Goal: Information Seeking & Learning: Learn about a topic

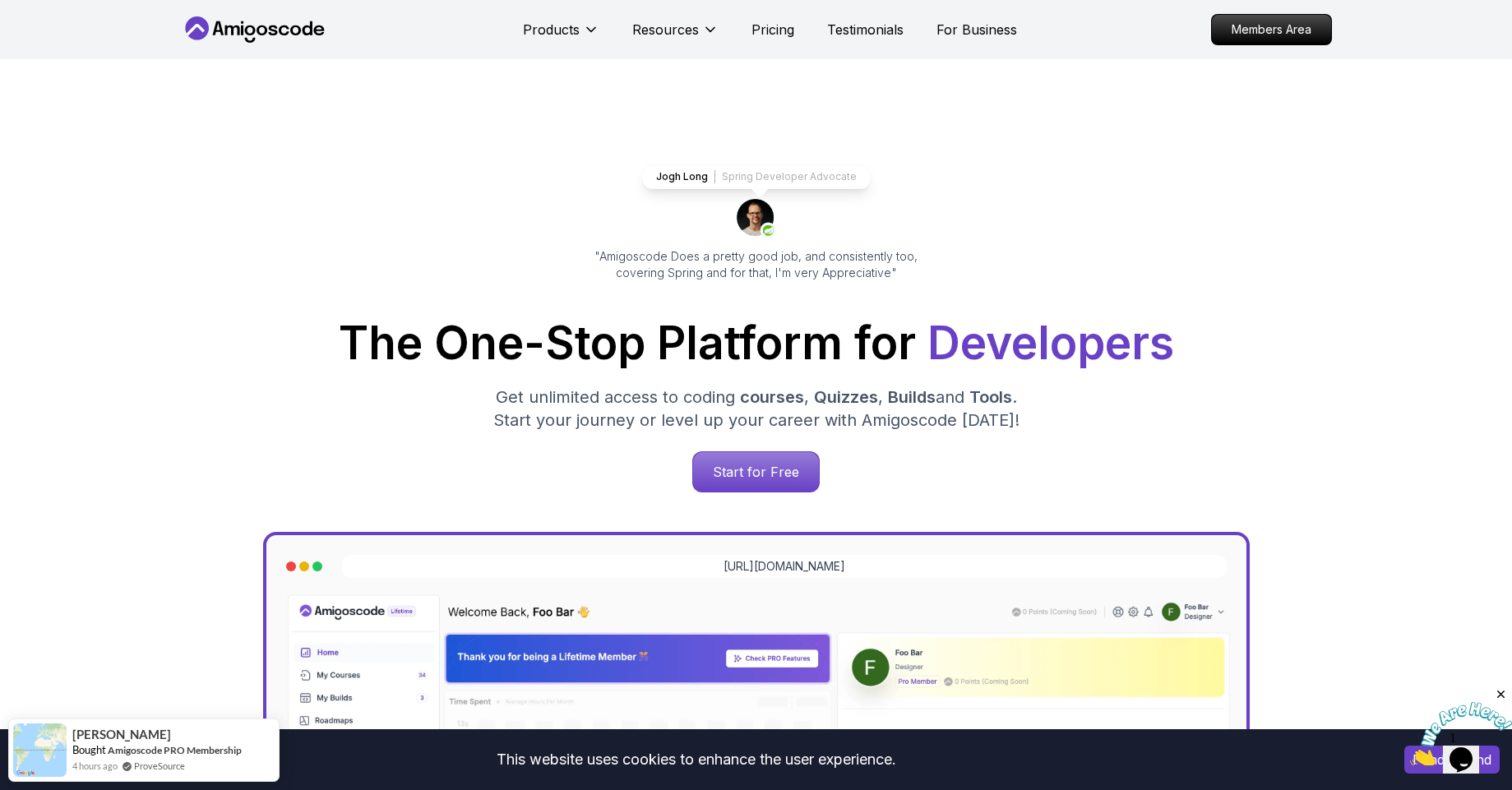
click at [1244, 35] on p "Members Area" at bounding box center [1271, 29] width 114 height 28
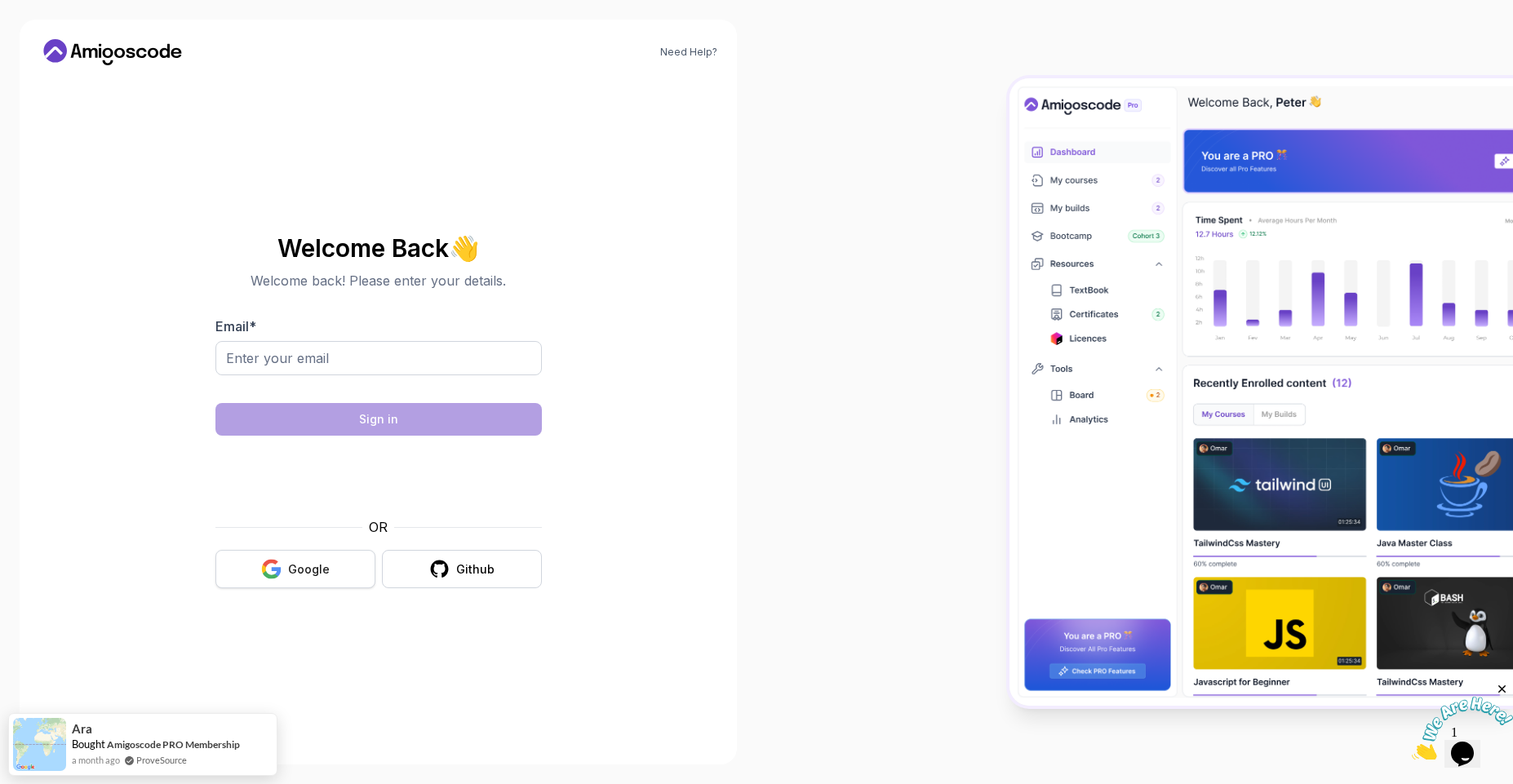
click at [281, 569] on icon "button" at bounding box center [276, 571] width 10 height 9
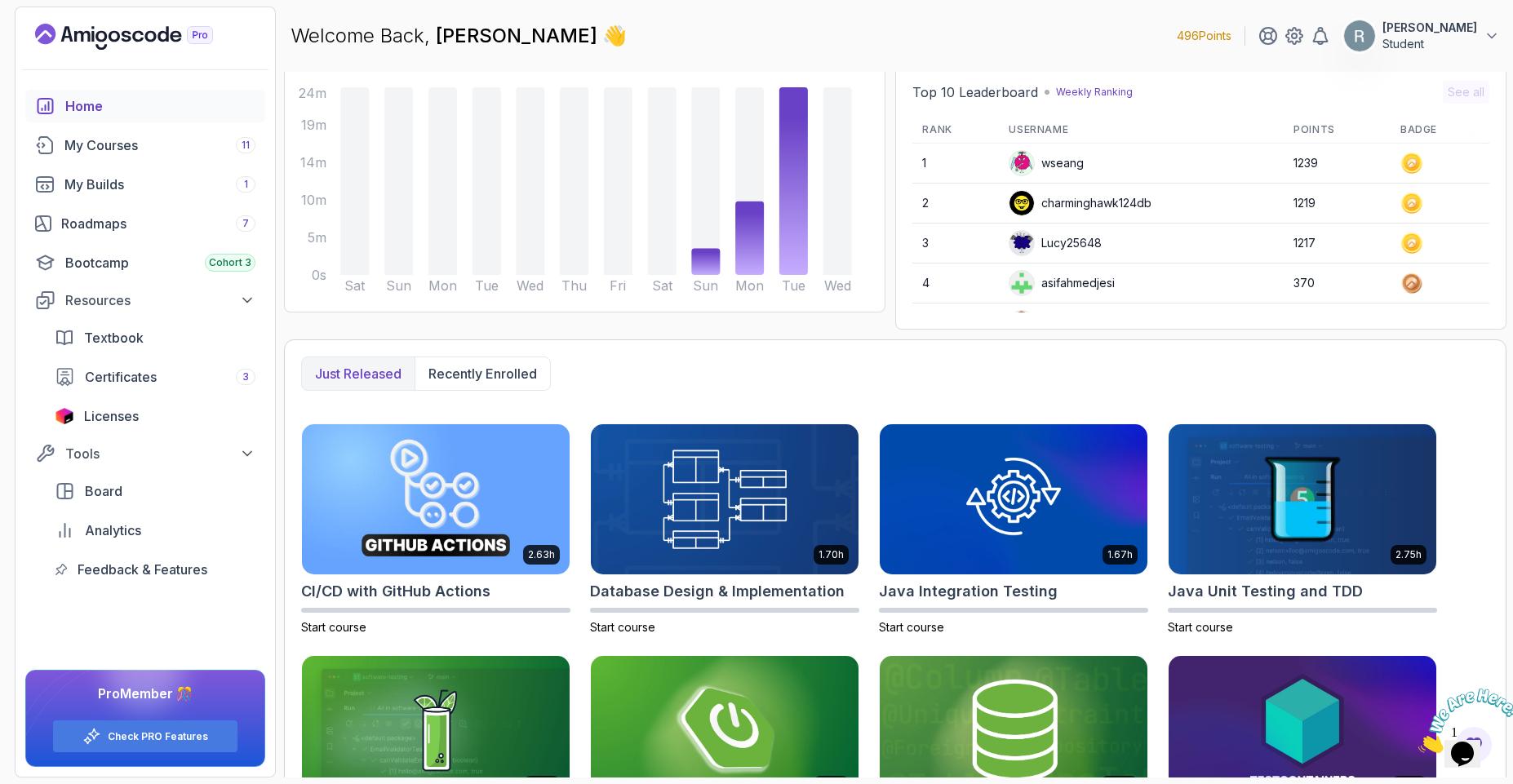
scroll to position [196, 0]
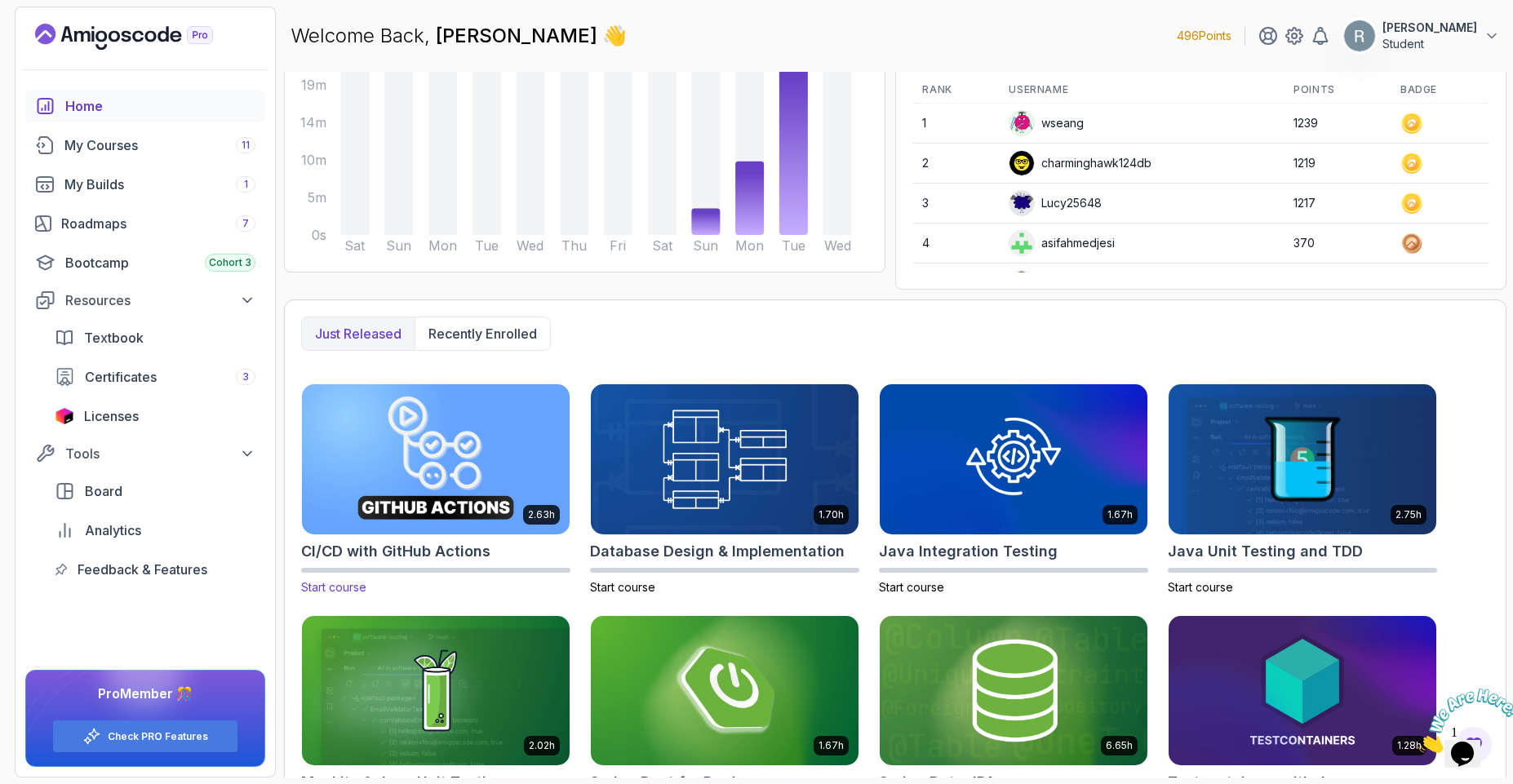
click at [436, 450] on img at bounding box center [436, 459] width 281 height 157
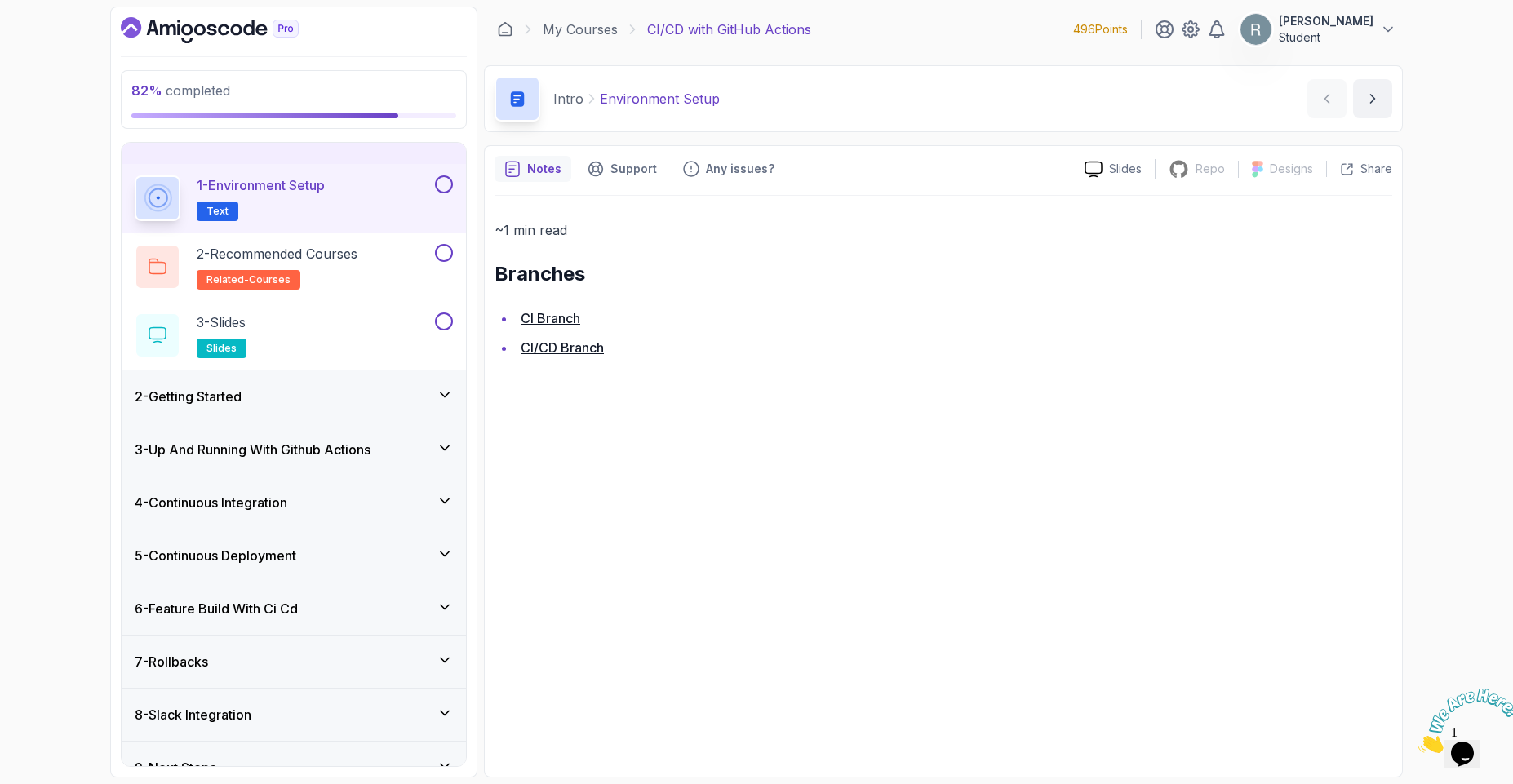
scroll to position [59, 0]
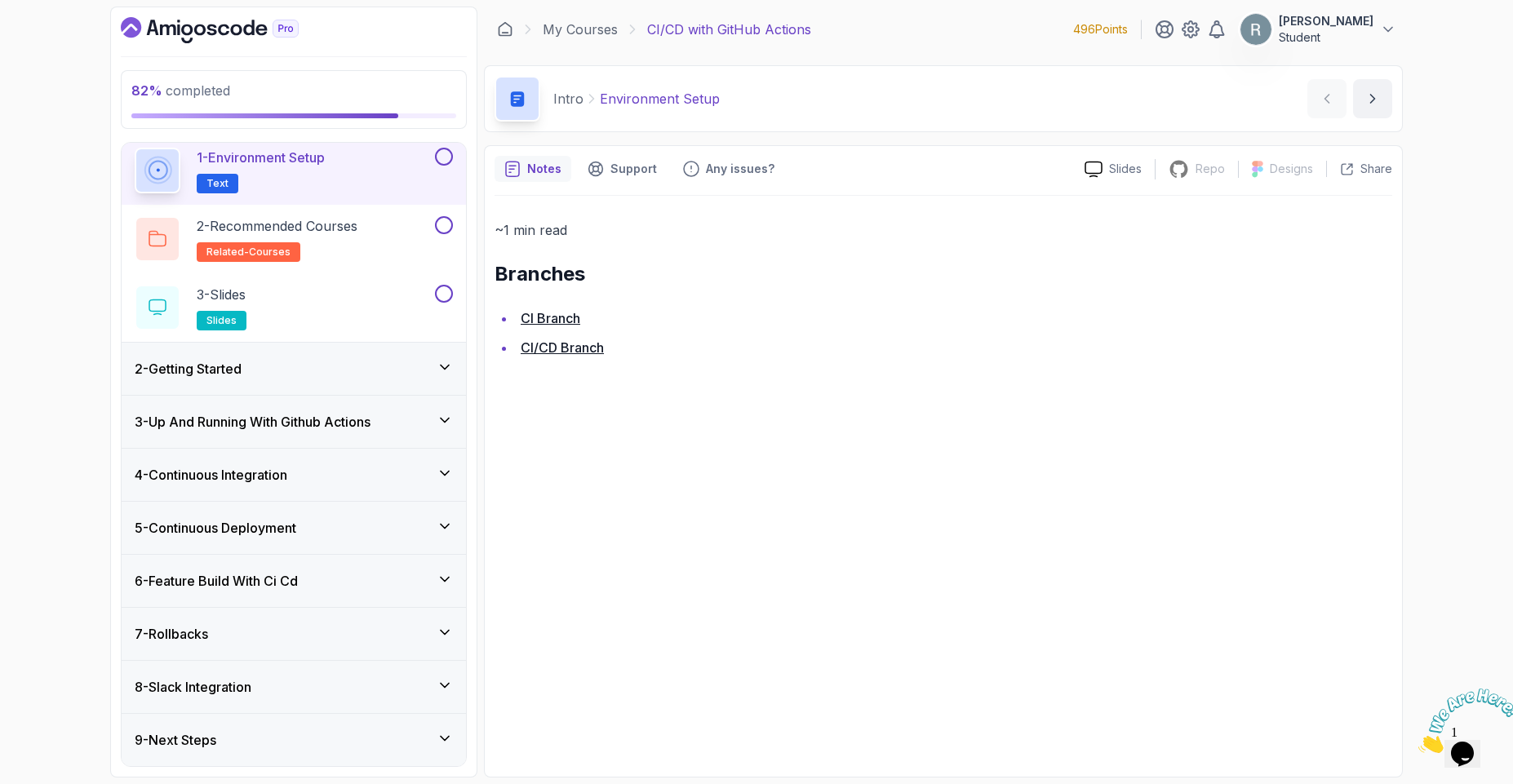
click at [242, 373] on h3 "2 - Getting Started" at bounding box center [188, 368] width 107 height 19
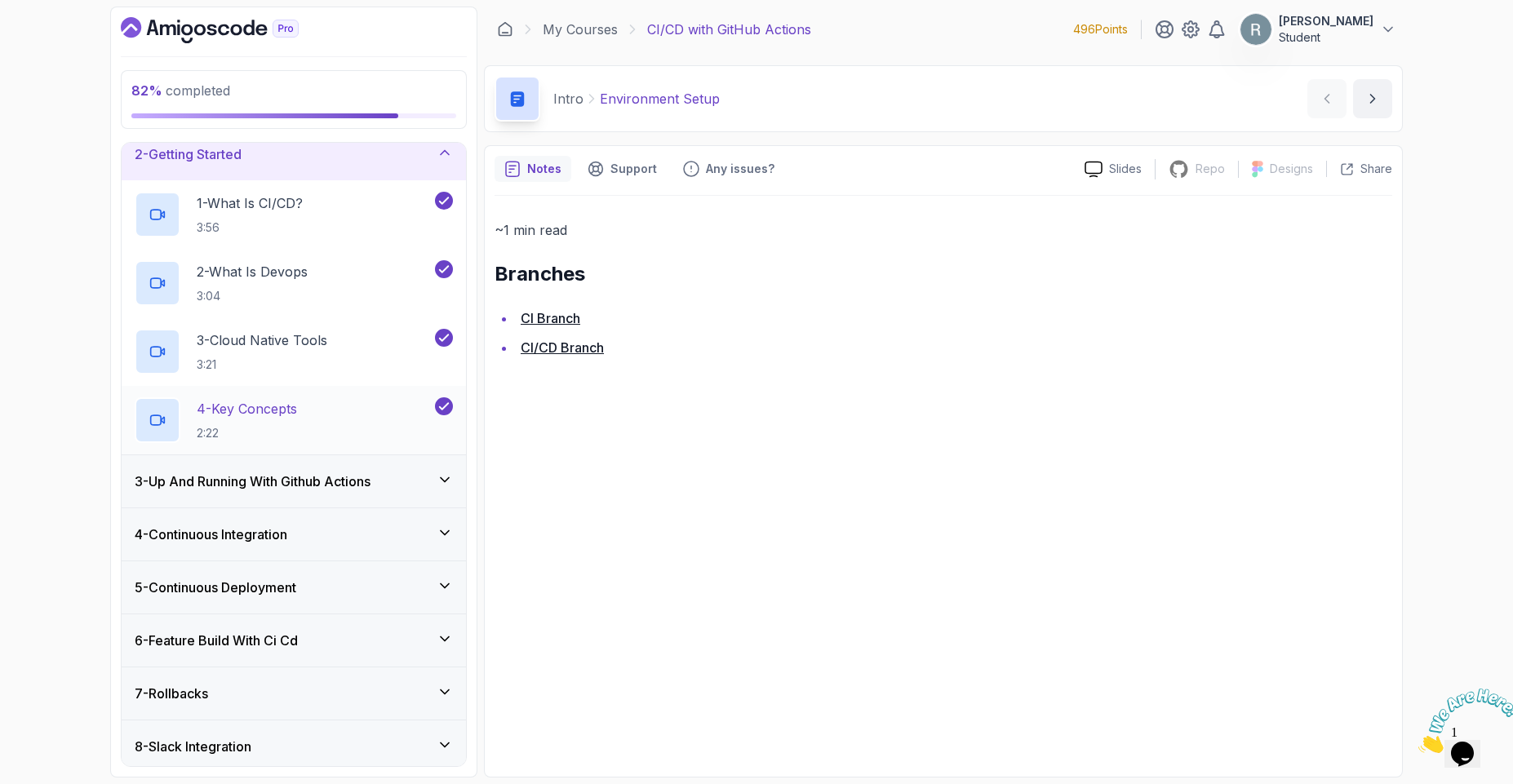
scroll to position [127, 0]
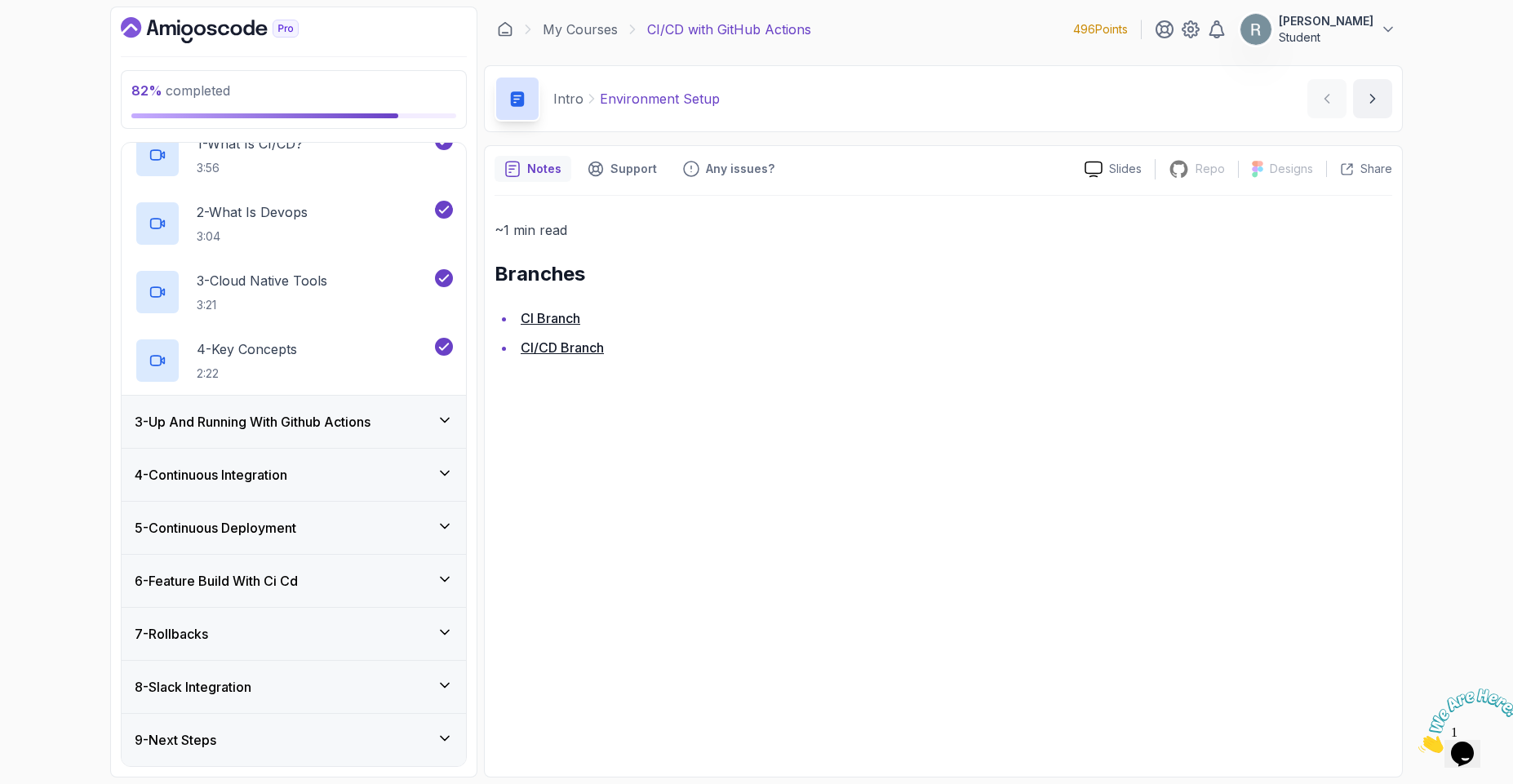
click at [213, 680] on h3 "8 - Slack Integration" at bounding box center [193, 686] width 117 height 19
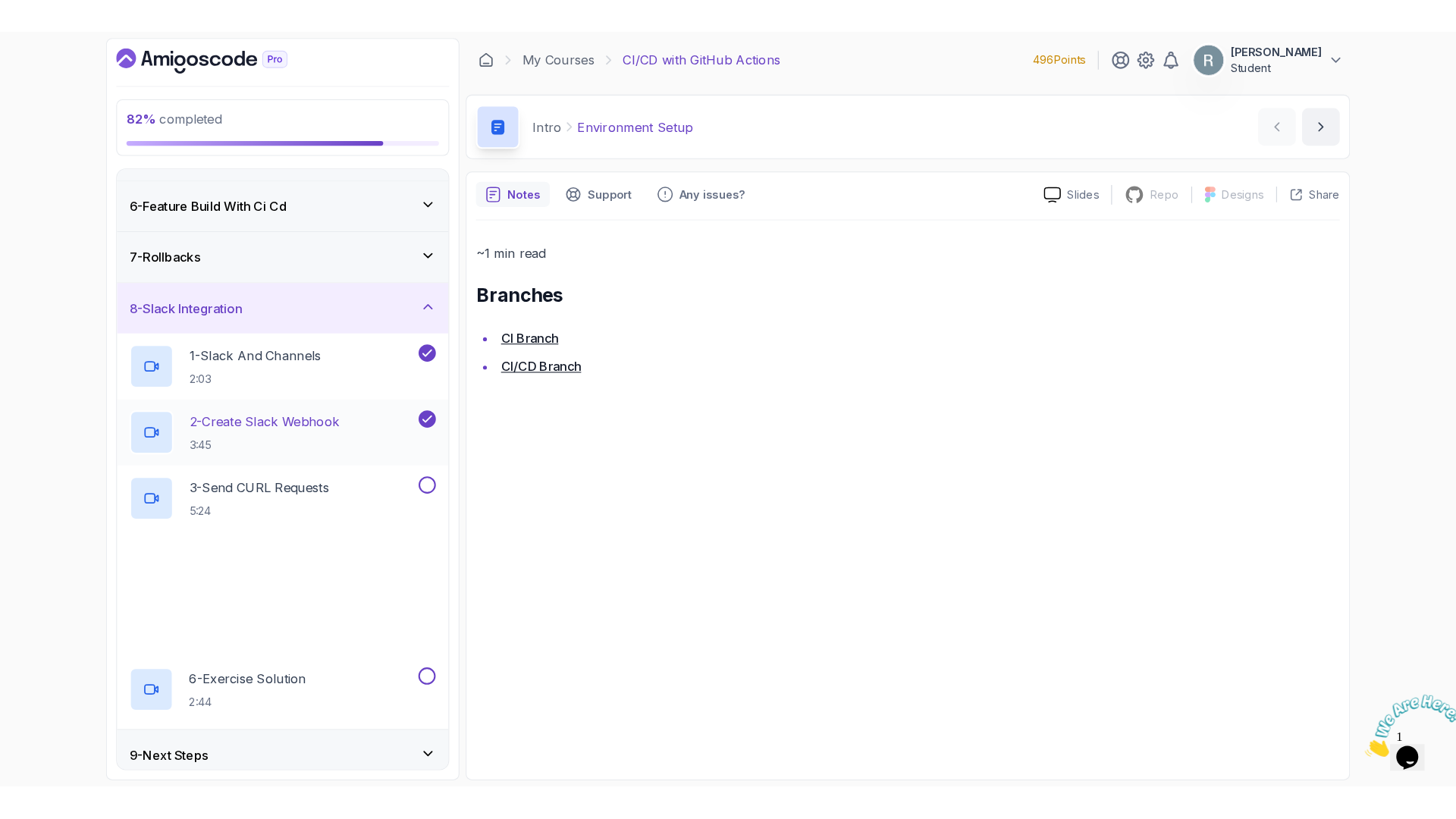
scroll to position [246, 0]
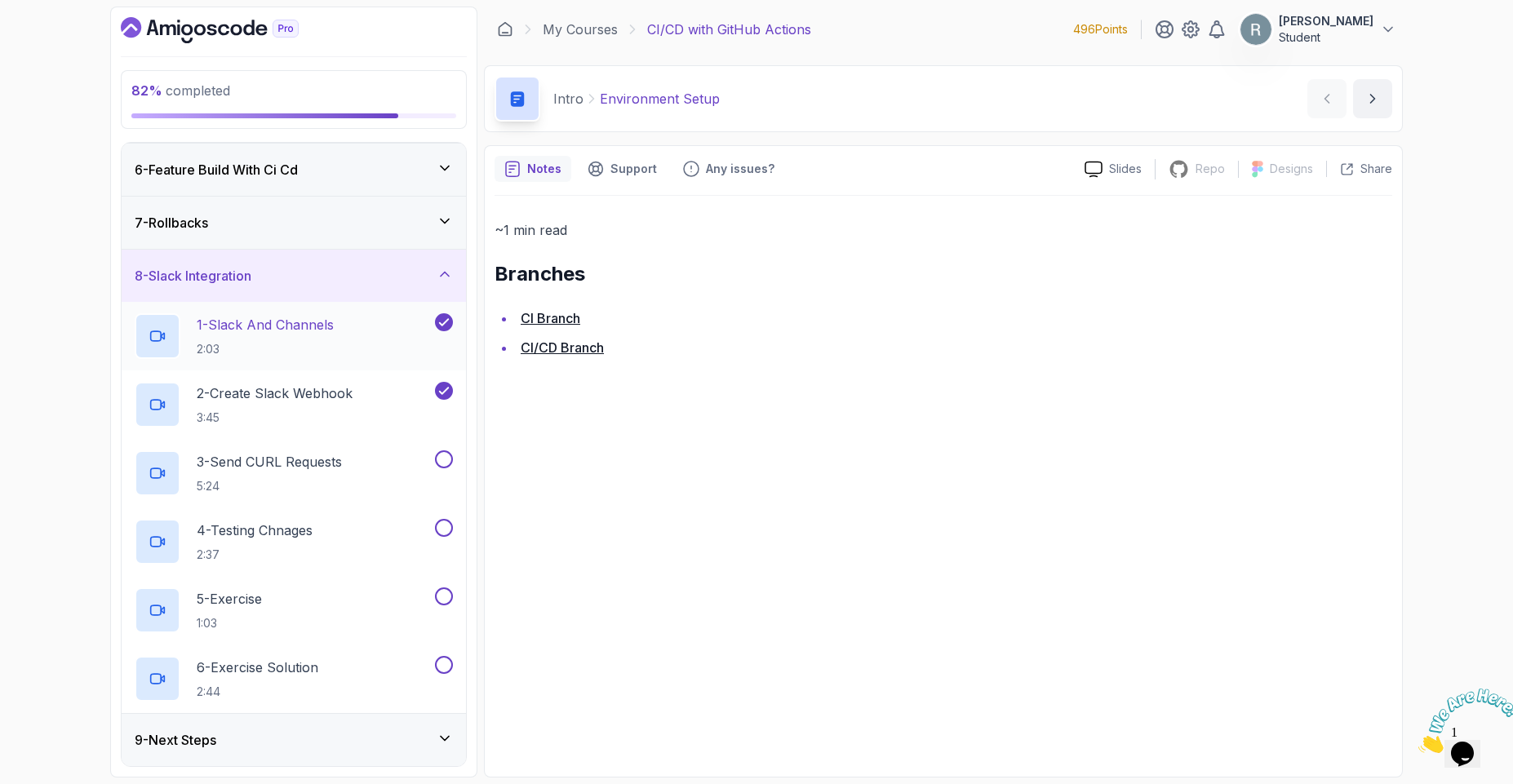
click at [279, 345] on p "2:03" at bounding box center [265, 349] width 137 height 17
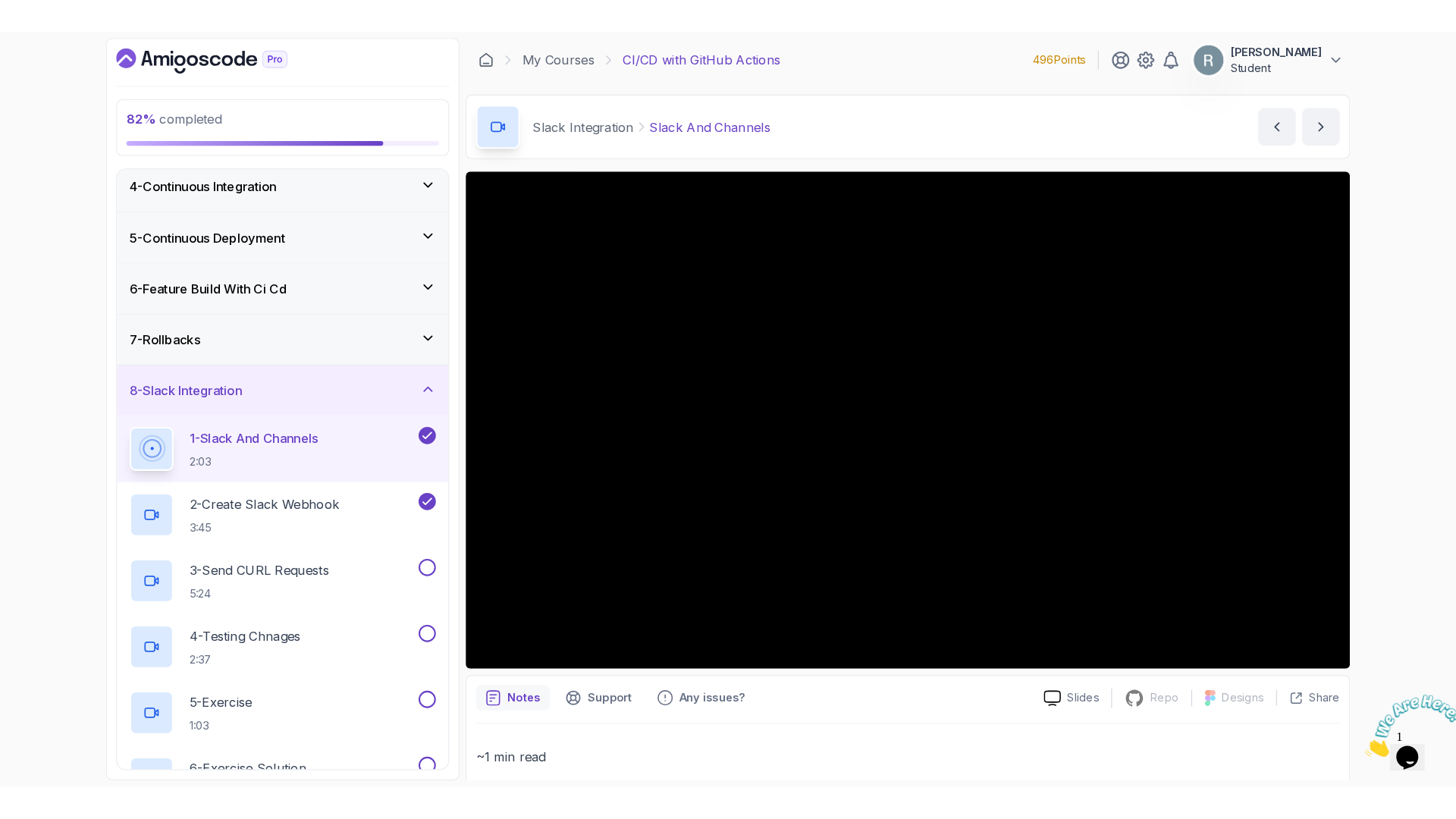
scroll to position [246, 0]
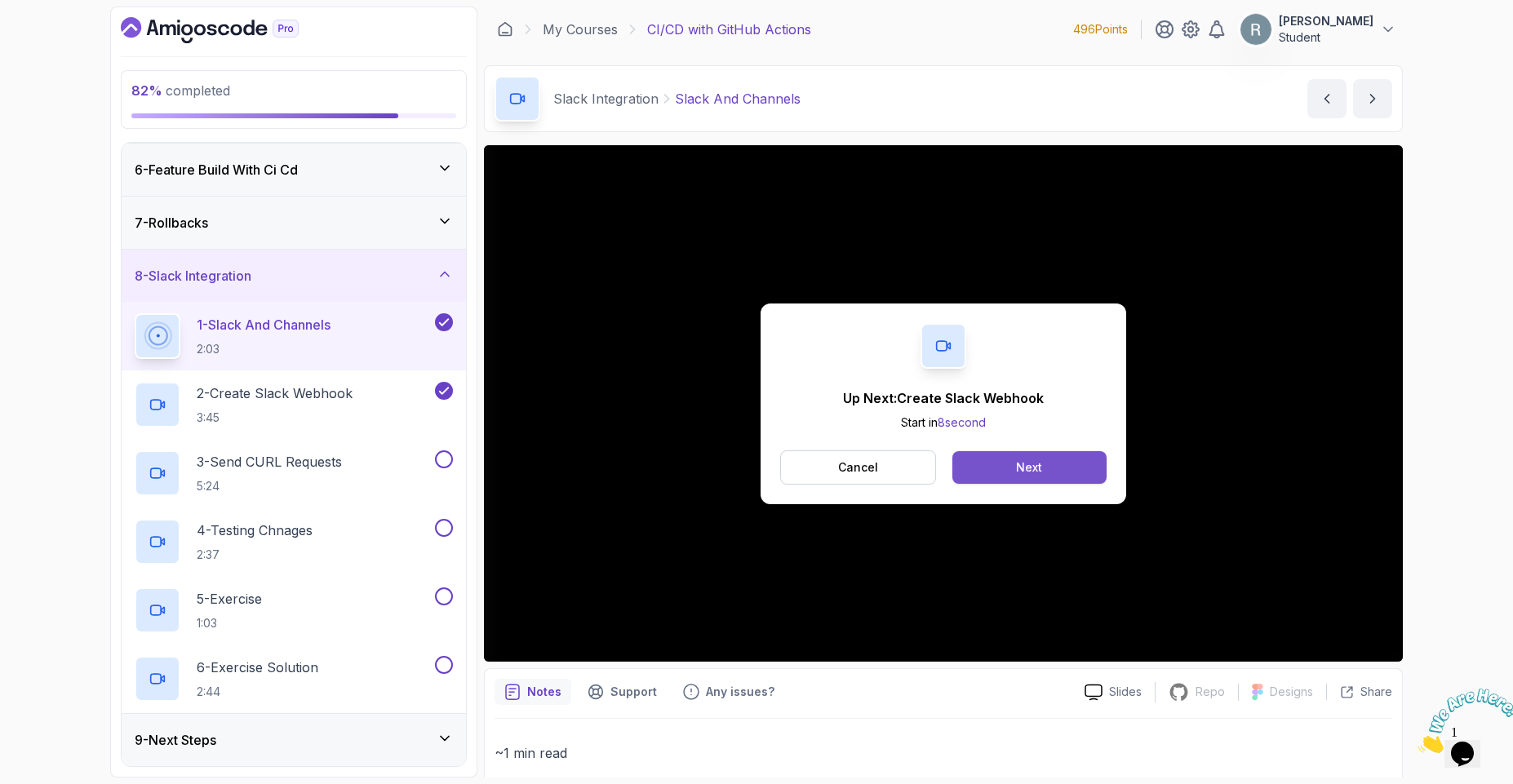
click at [978, 469] on button "Next" at bounding box center [1029, 467] width 154 height 33
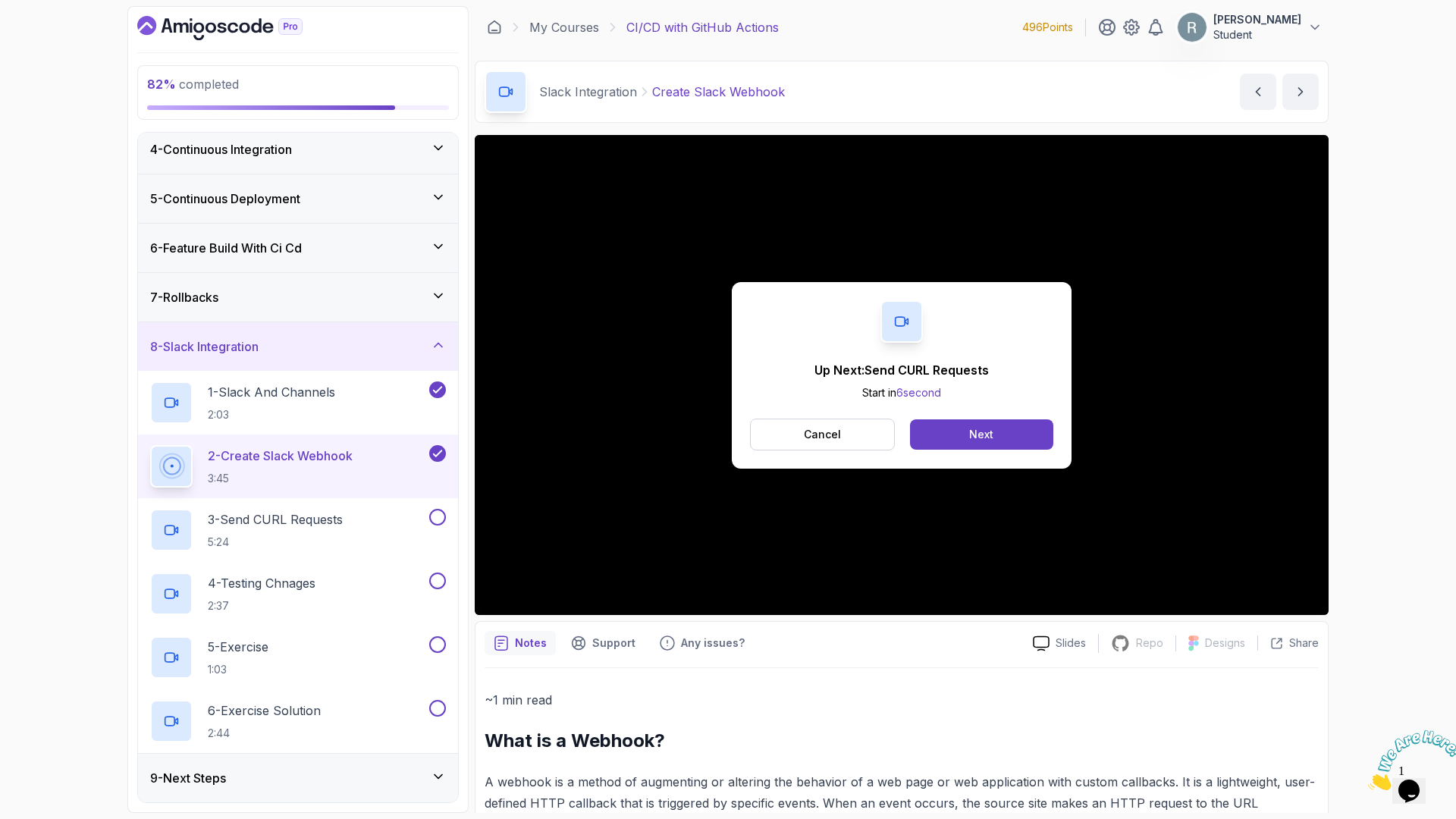
scroll to position [246, 0]
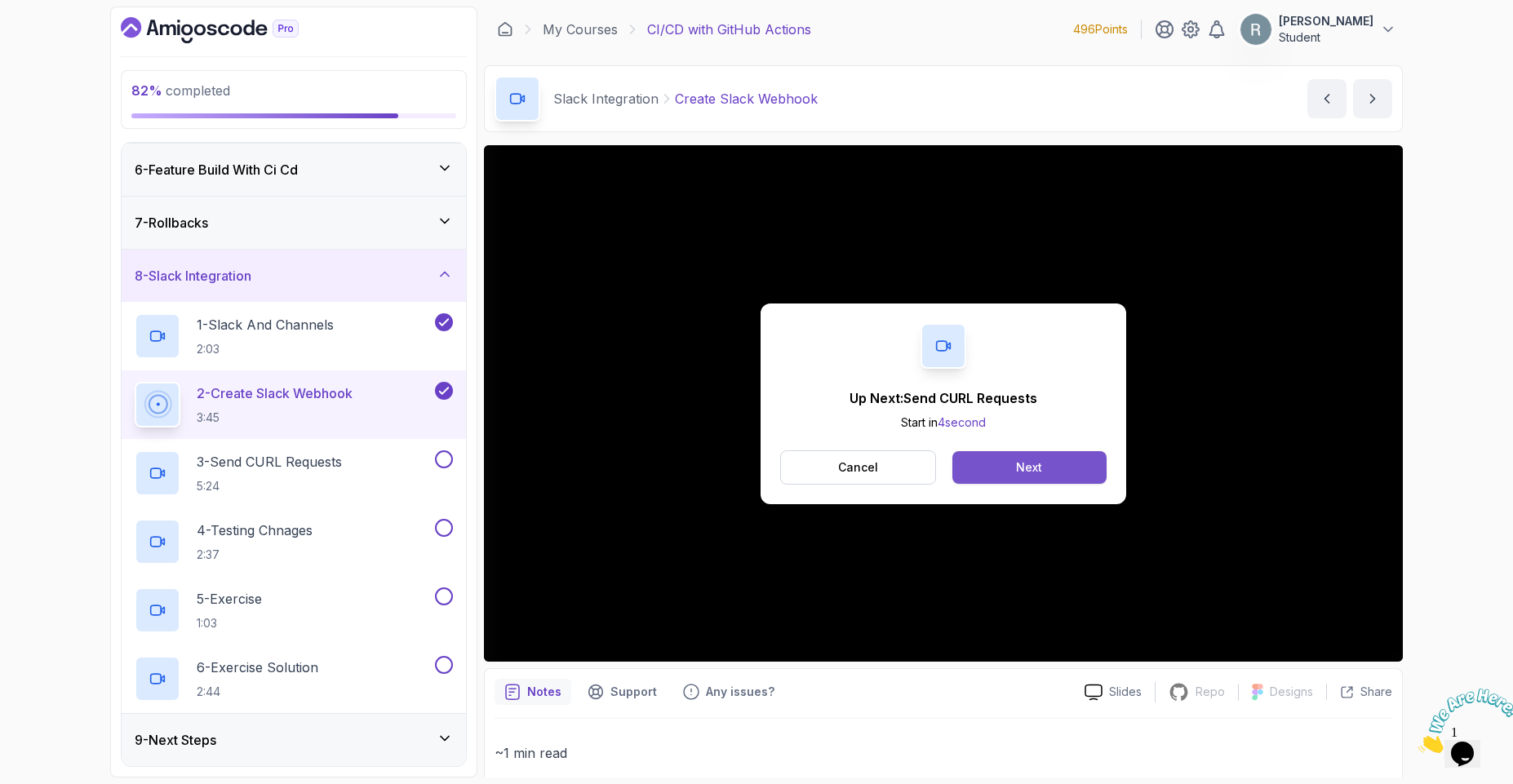
click at [1026, 461] on div "Next" at bounding box center [1028, 468] width 26 height 17
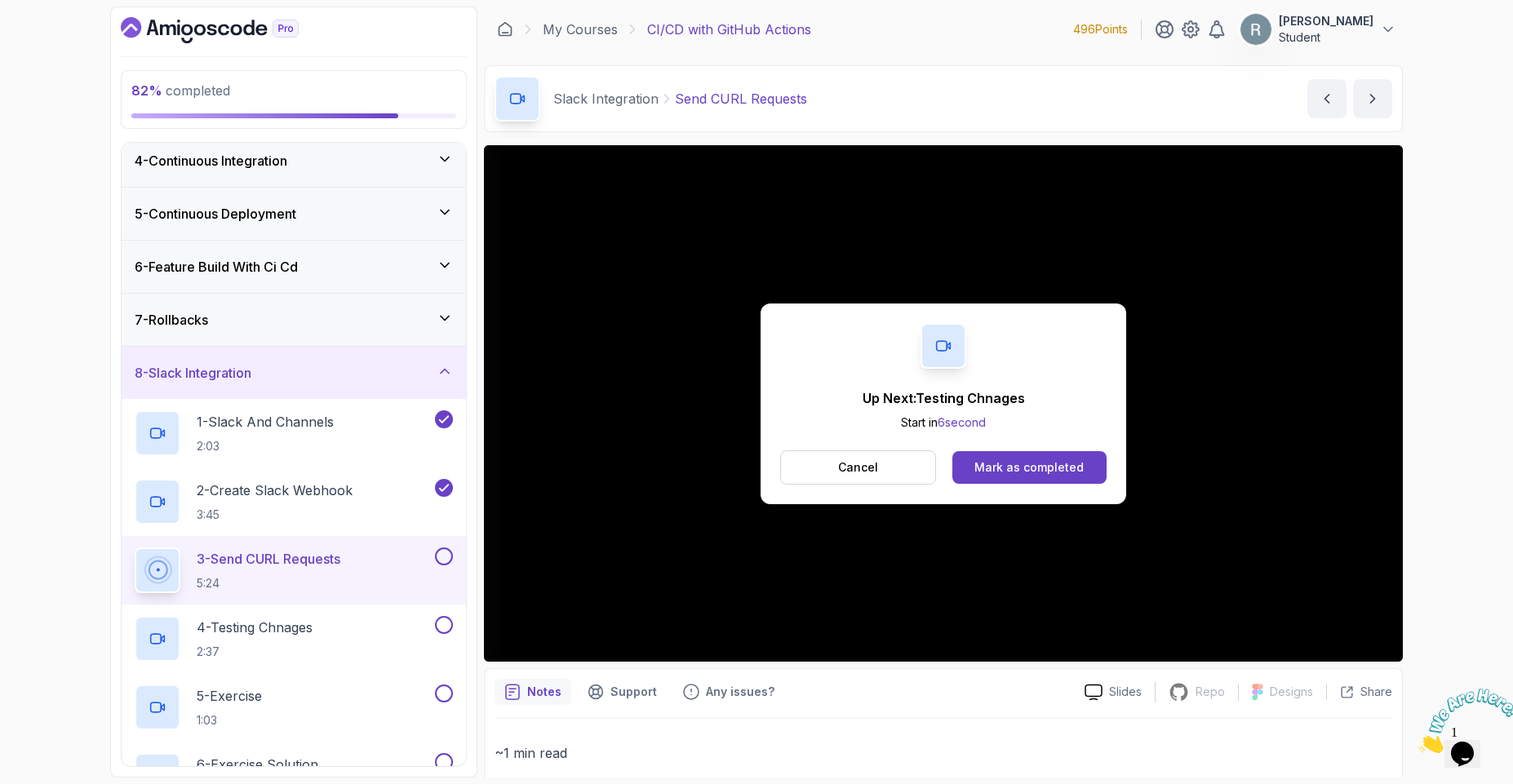
scroll to position [264, 0]
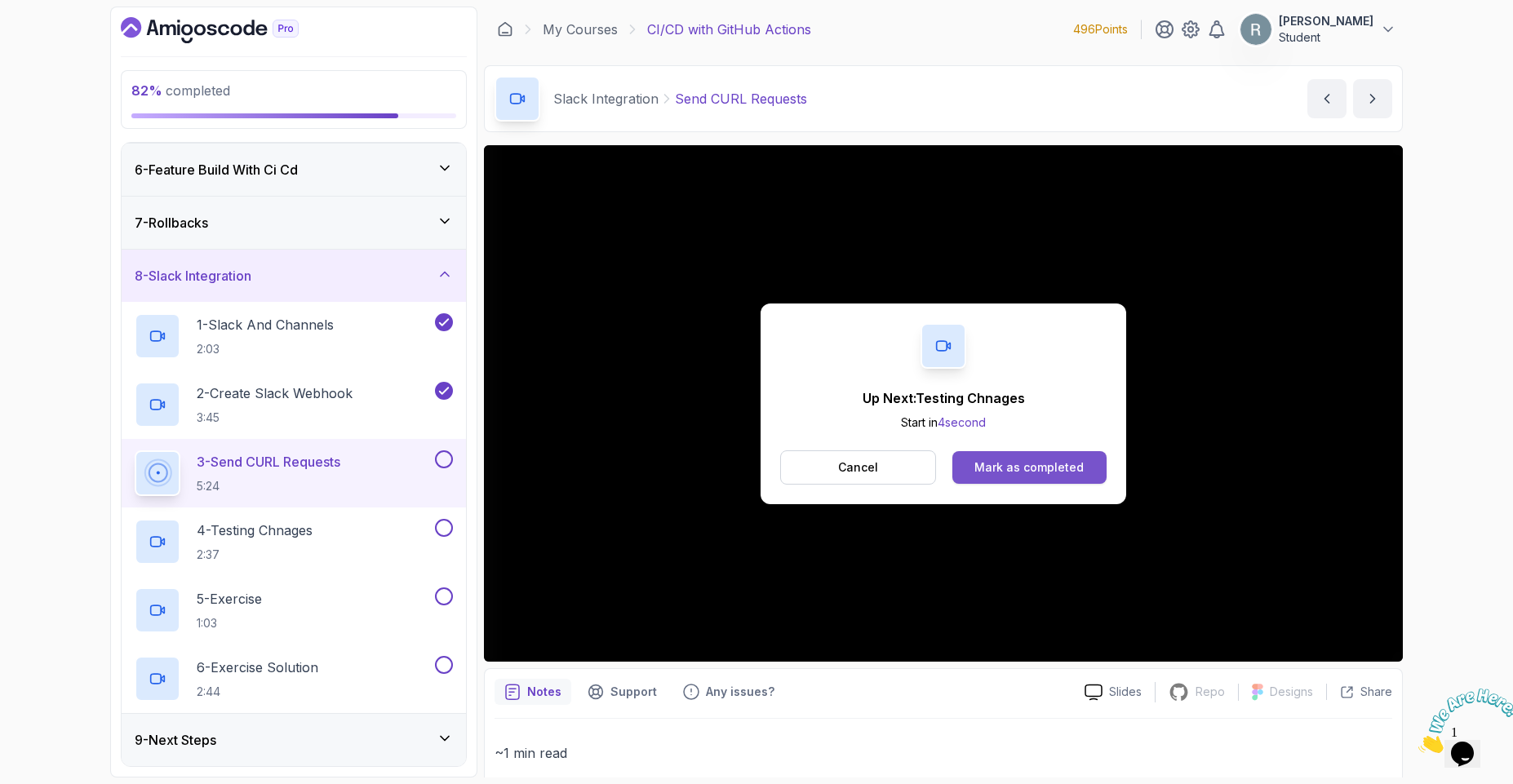
click at [989, 479] on button "Mark as completed" at bounding box center [1029, 467] width 154 height 33
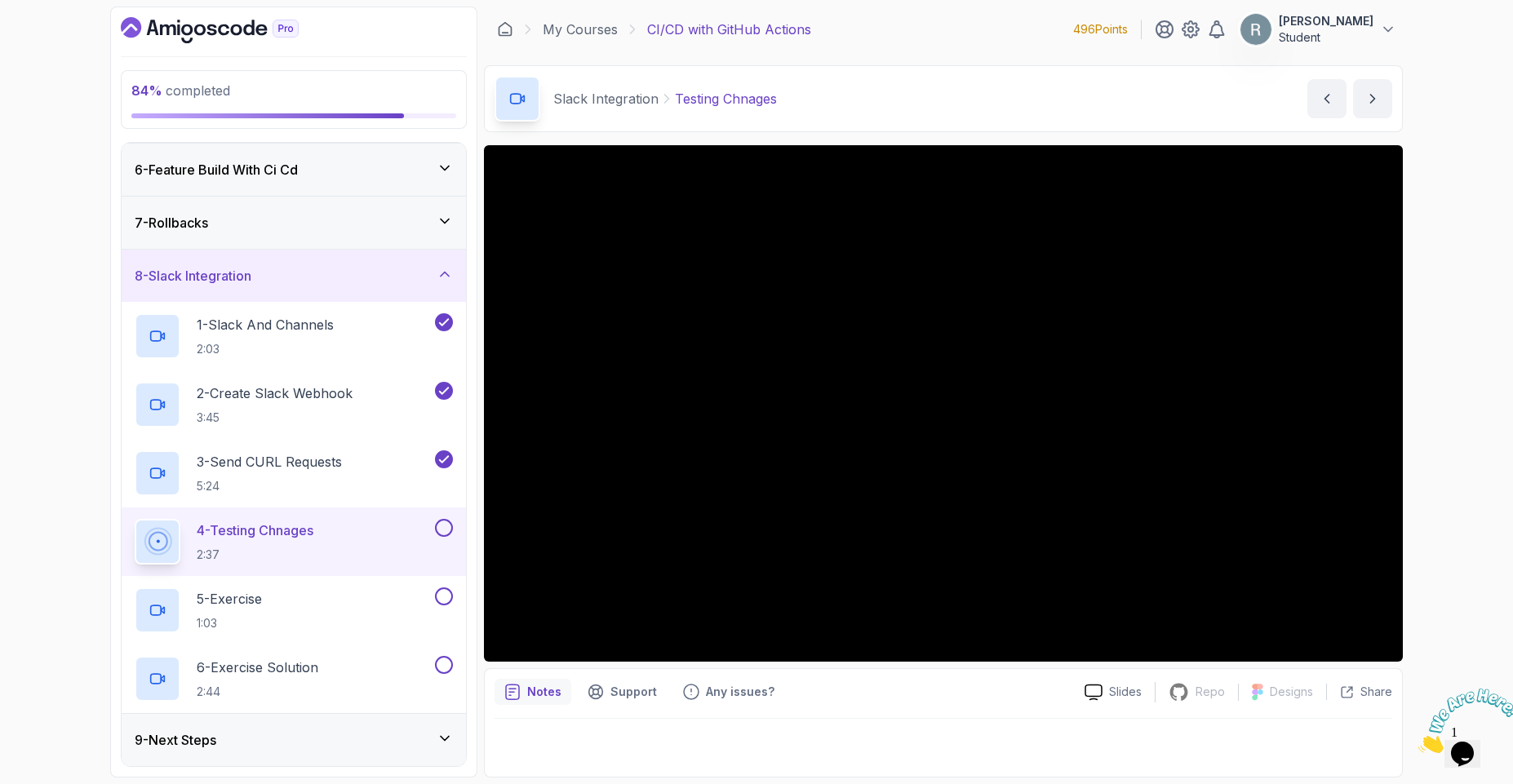
click at [254, 746] on div "9 - Next Steps" at bounding box center [293, 740] width 318 height 19
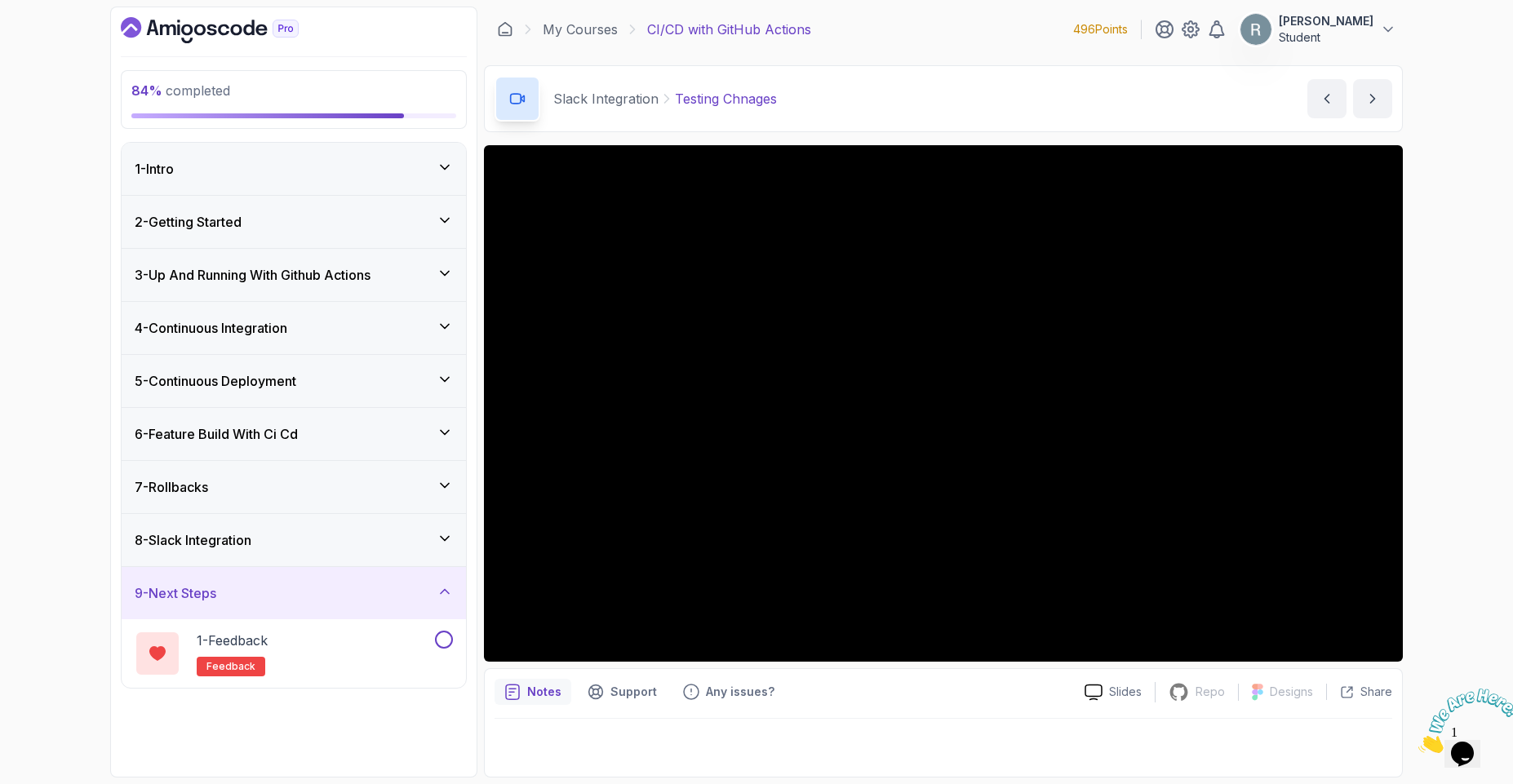
click at [323, 542] on div "8 - Slack Integration" at bounding box center [293, 539] width 318 height 19
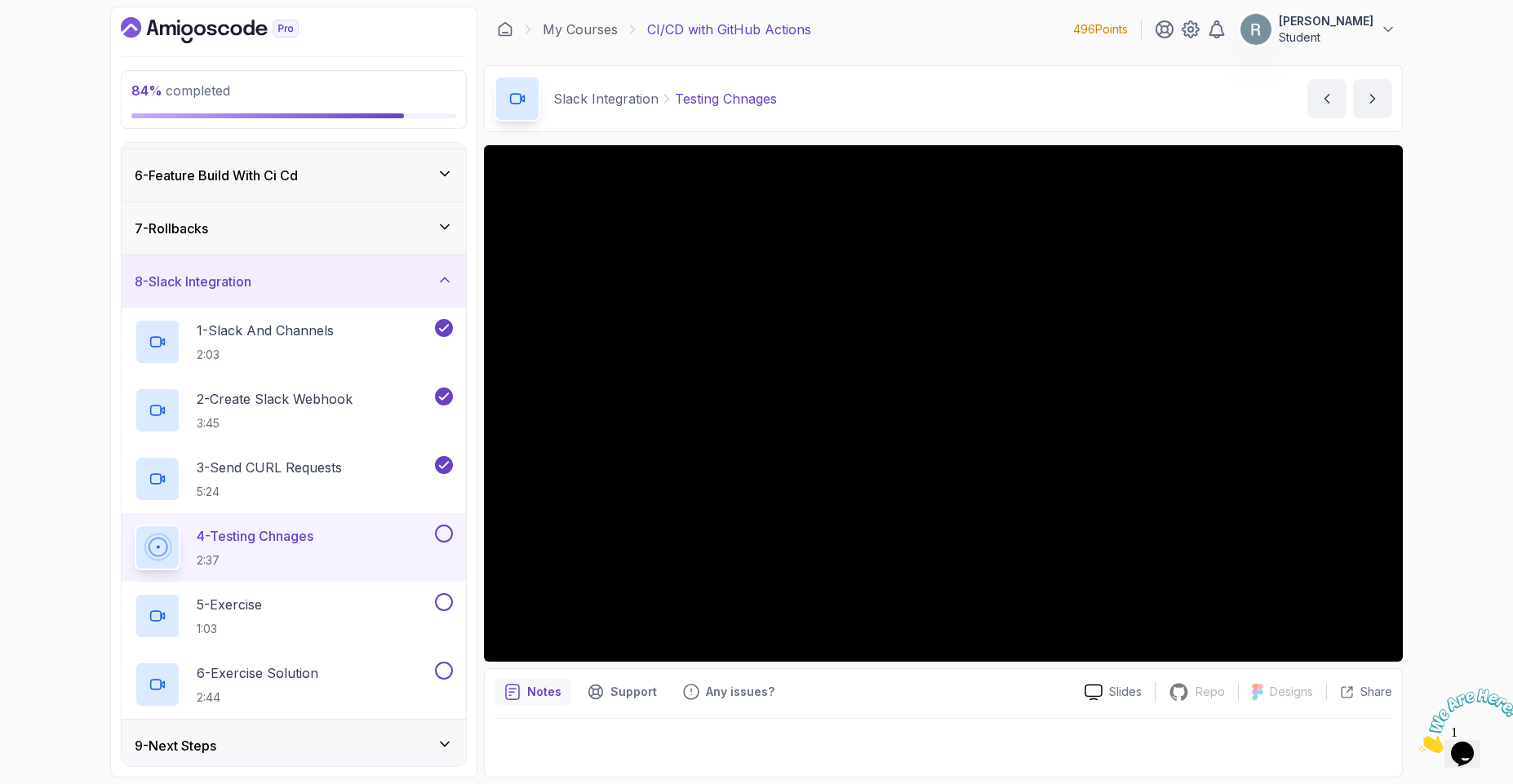
scroll to position [264, 0]
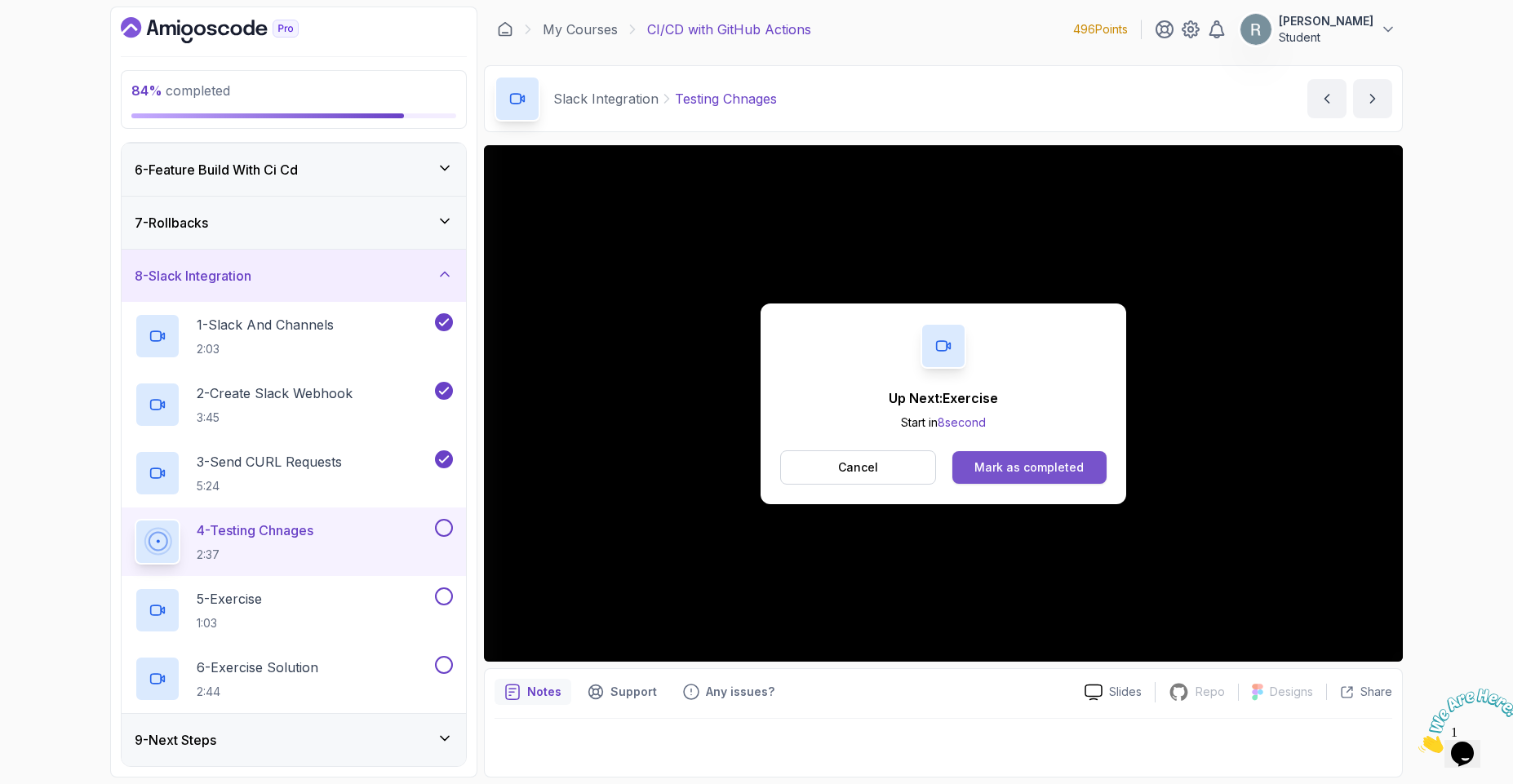
click at [1006, 480] on button "Mark as completed" at bounding box center [1029, 467] width 154 height 33
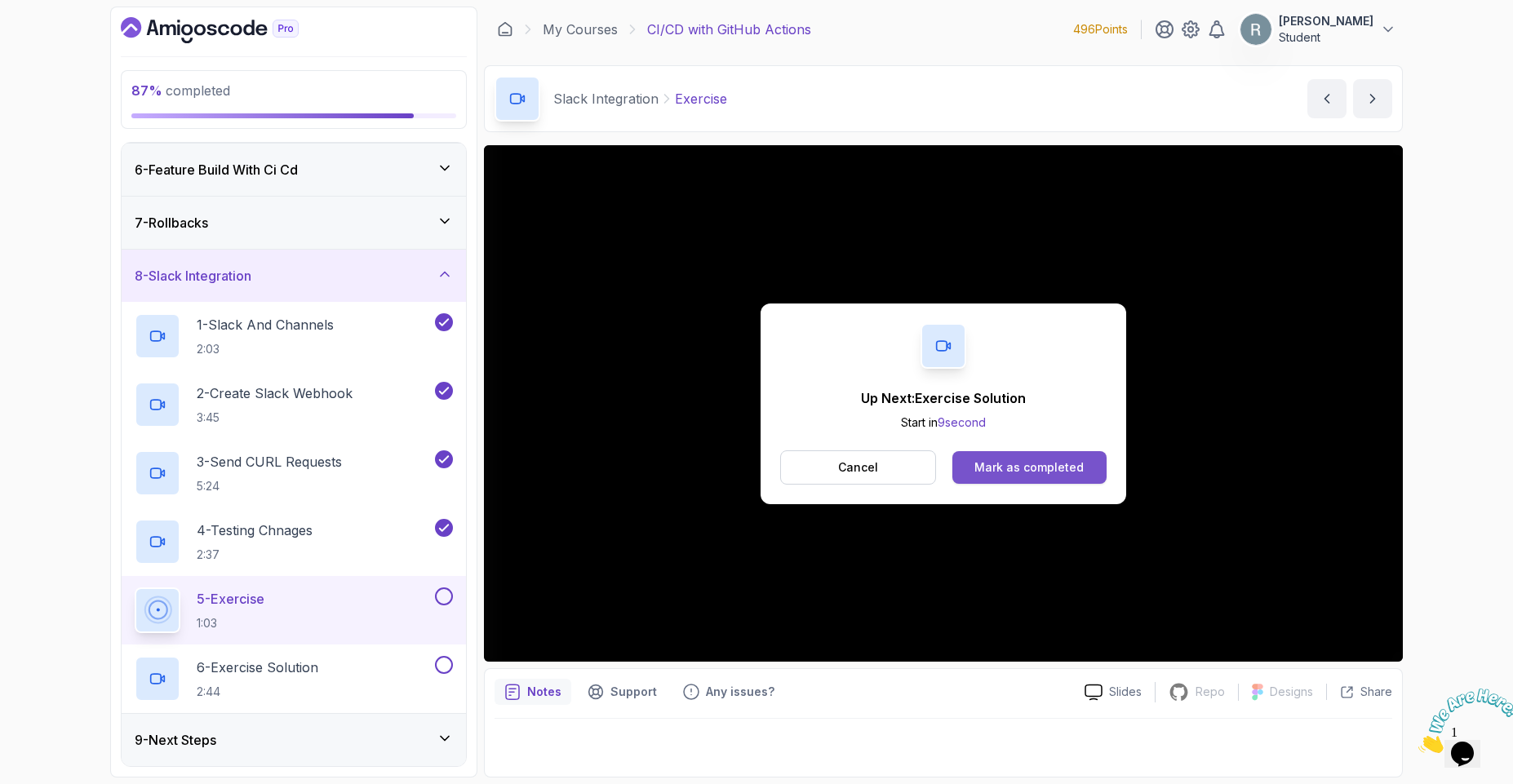
click at [1008, 471] on div "Mark as completed" at bounding box center [1028, 468] width 110 height 17
